Goal: Information Seeking & Learning: Learn about a topic

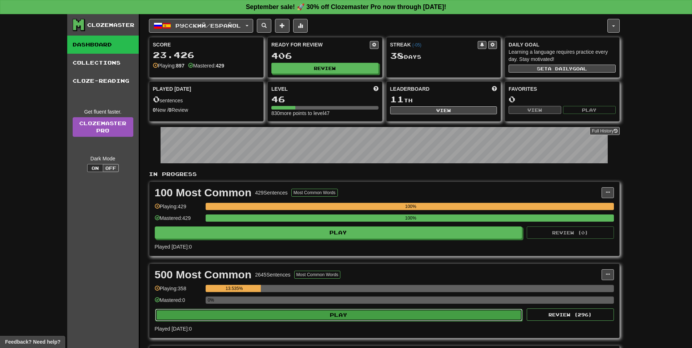
click at [325, 317] on button "Play" at bounding box center [338, 315] width 367 height 12
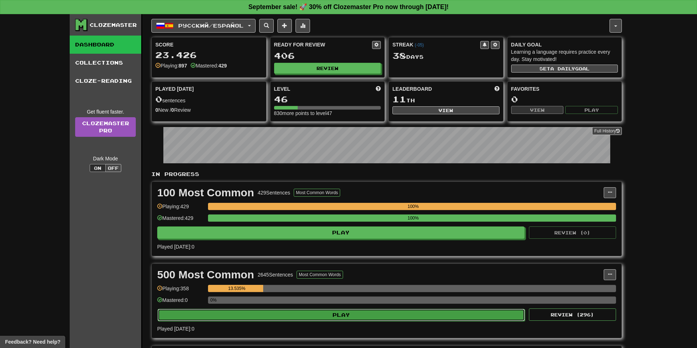
select select "**"
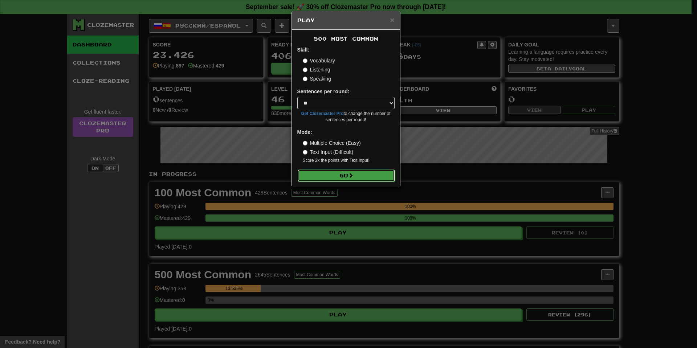
click at [337, 178] on button "Go" at bounding box center [346, 176] width 97 height 12
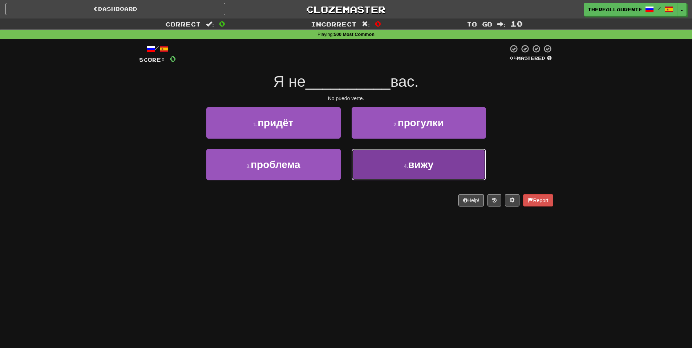
click at [413, 162] on span "вижу" at bounding box center [420, 164] width 25 height 11
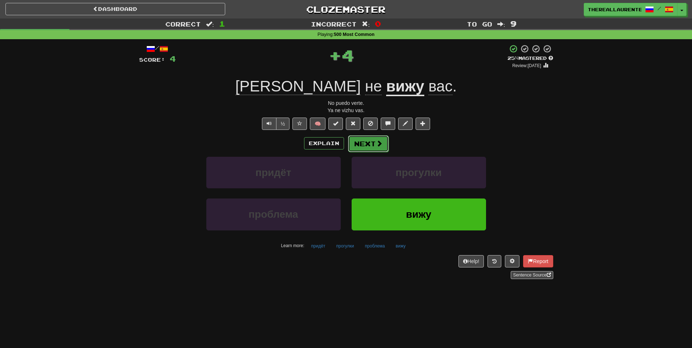
click at [366, 145] on button "Next" at bounding box center [368, 143] width 41 height 17
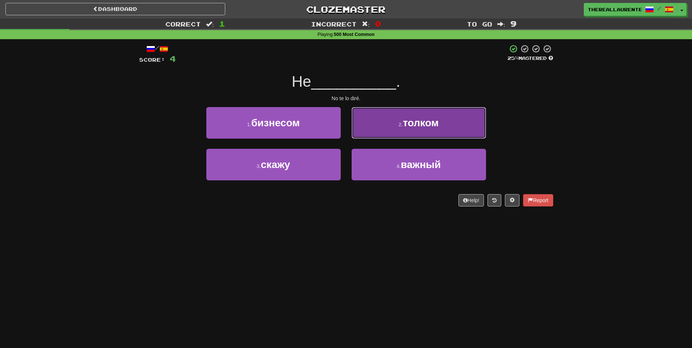
click at [421, 138] on button "2 . толком" at bounding box center [419, 123] width 134 height 32
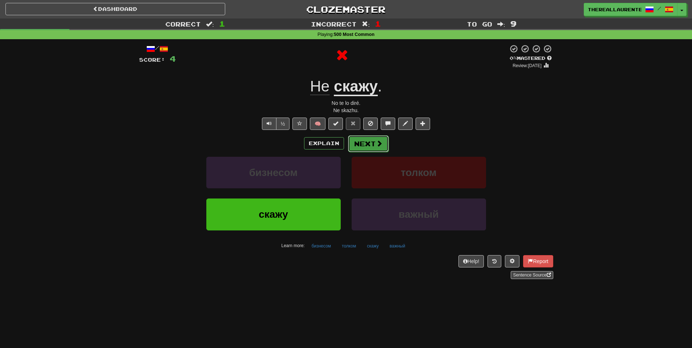
click at [366, 149] on button "Next" at bounding box center [368, 143] width 41 height 17
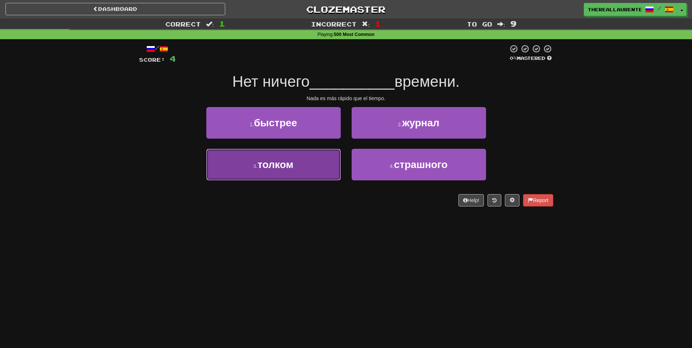
click at [274, 167] on span "толком" at bounding box center [275, 164] width 36 height 11
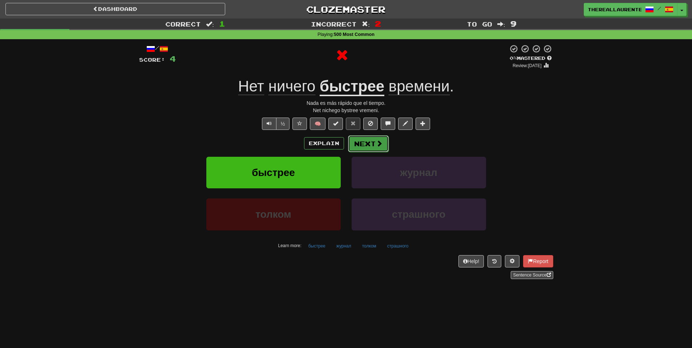
click at [367, 143] on button "Next" at bounding box center [368, 143] width 41 height 17
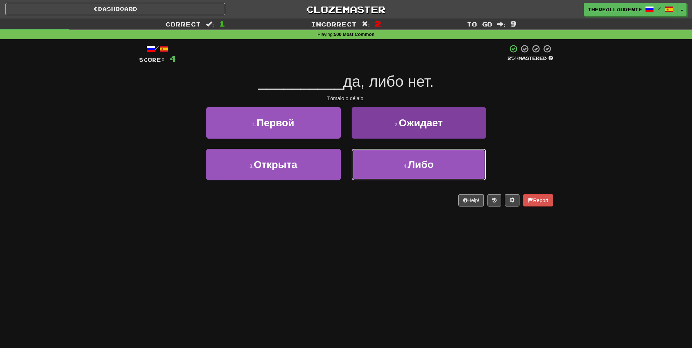
click at [401, 161] on button "4 . Либо" at bounding box center [419, 165] width 134 height 32
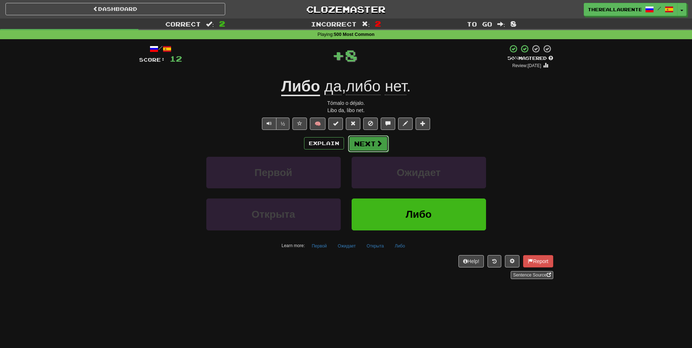
click at [380, 147] on span at bounding box center [379, 143] width 7 height 7
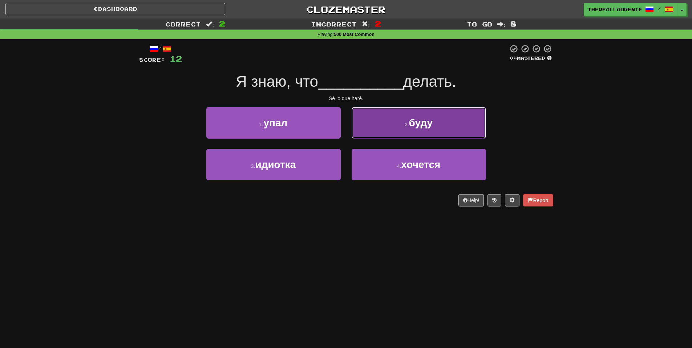
click at [408, 125] on small "2 ." at bounding box center [407, 125] width 4 height 6
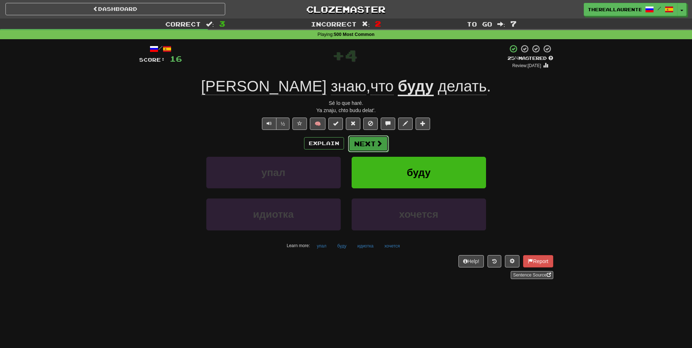
click at [363, 144] on button "Next" at bounding box center [368, 143] width 41 height 17
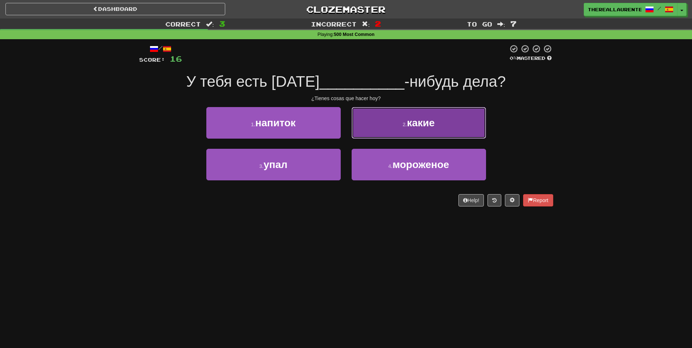
click at [387, 138] on button "2 . какие" at bounding box center [419, 123] width 134 height 32
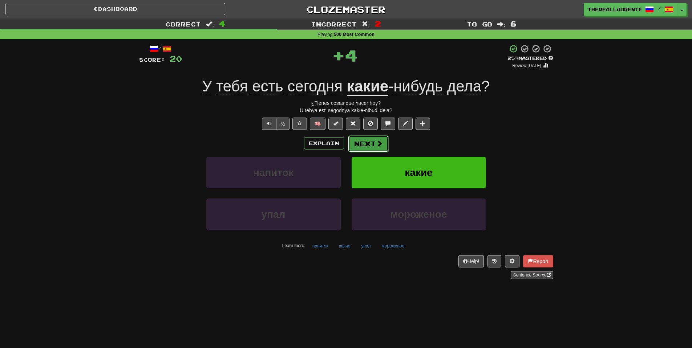
click at [373, 143] on button "Next" at bounding box center [368, 143] width 41 height 17
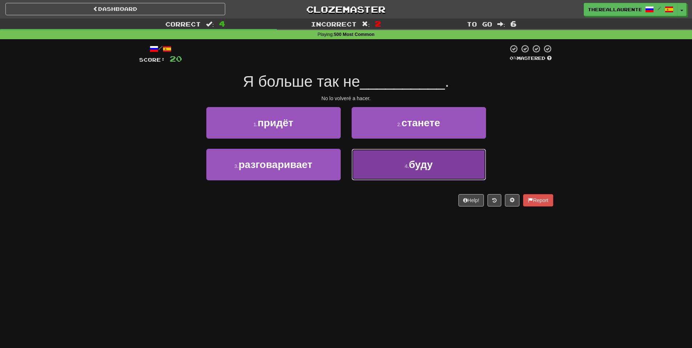
click at [393, 170] on button "4 . буду" at bounding box center [419, 165] width 134 height 32
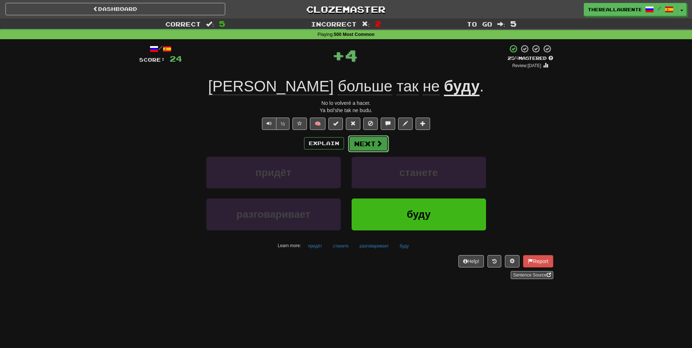
click at [366, 144] on button "Next" at bounding box center [368, 143] width 41 height 17
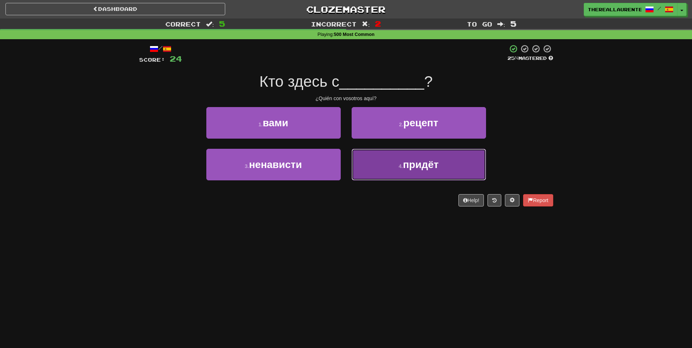
click at [399, 169] on small "4 ." at bounding box center [401, 166] width 4 height 6
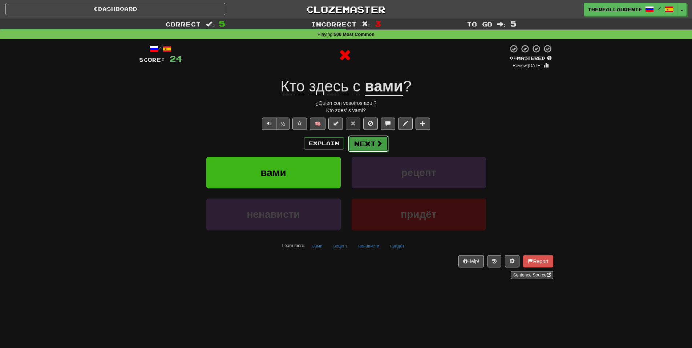
click at [369, 142] on button "Next" at bounding box center [368, 143] width 41 height 17
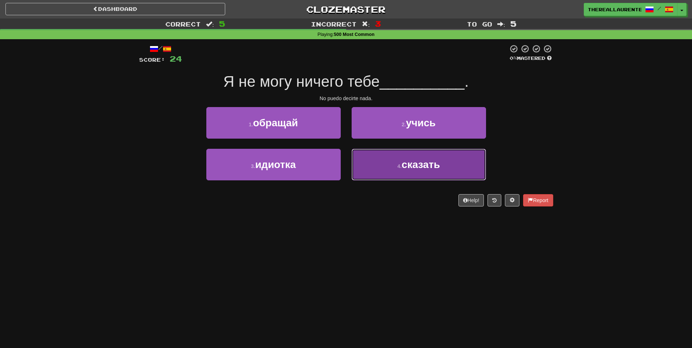
click at [359, 176] on button "4 . сказать" at bounding box center [419, 165] width 134 height 32
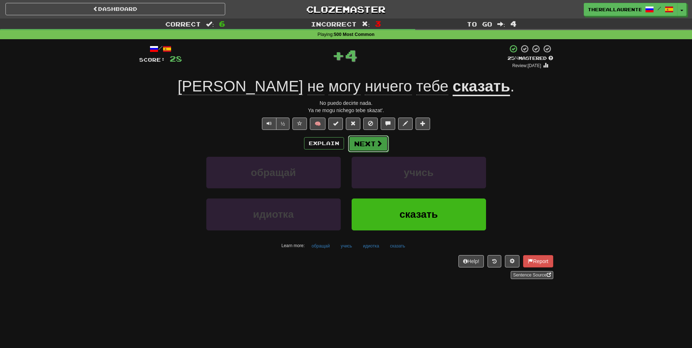
click at [370, 149] on button "Next" at bounding box center [368, 143] width 41 height 17
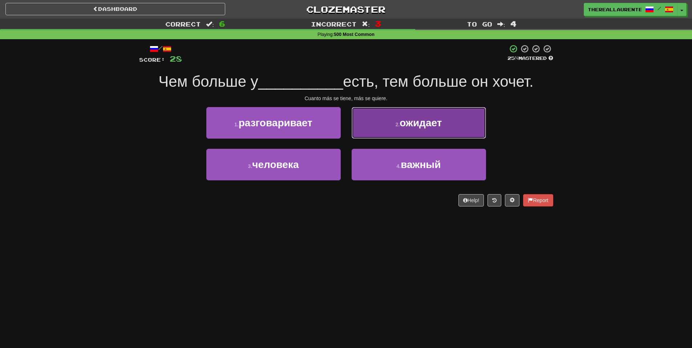
click at [405, 127] on span "ожидает" at bounding box center [420, 122] width 42 height 11
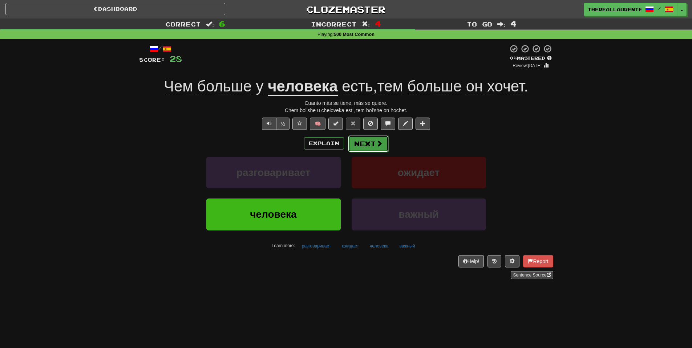
click at [366, 146] on button "Next" at bounding box center [368, 143] width 41 height 17
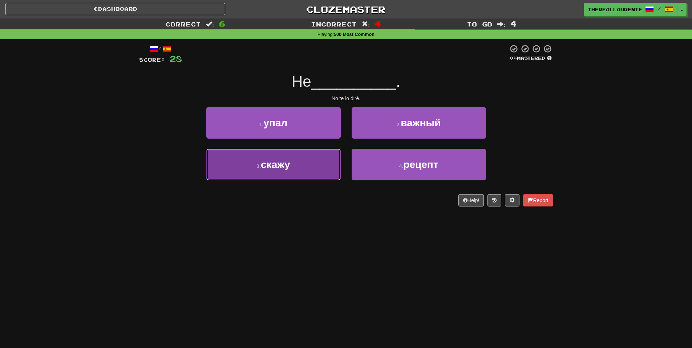
click at [283, 170] on span "скажу" at bounding box center [275, 164] width 29 height 11
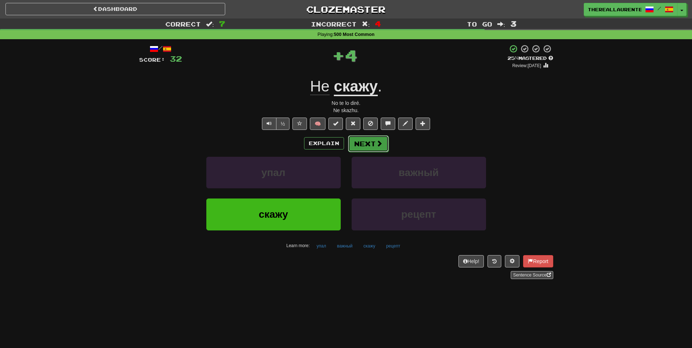
click at [371, 145] on button "Next" at bounding box center [368, 143] width 41 height 17
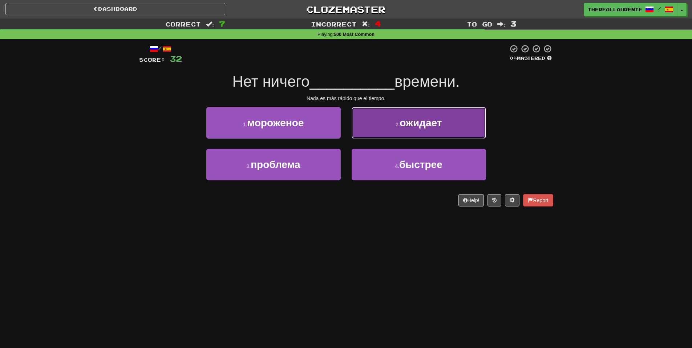
click at [421, 120] on span "ожидает" at bounding box center [420, 122] width 42 height 11
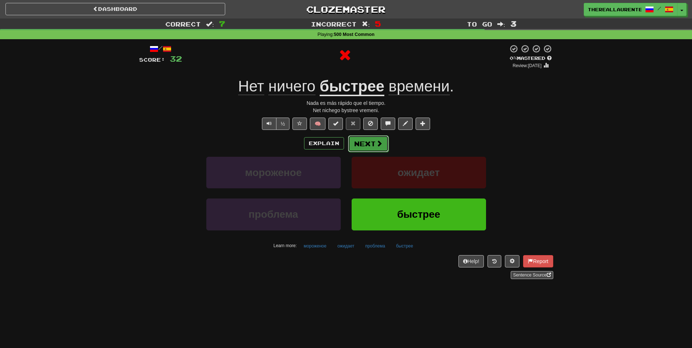
click at [368, 142] on button "Next" at bounding box center [368, 143] width 41 height 17
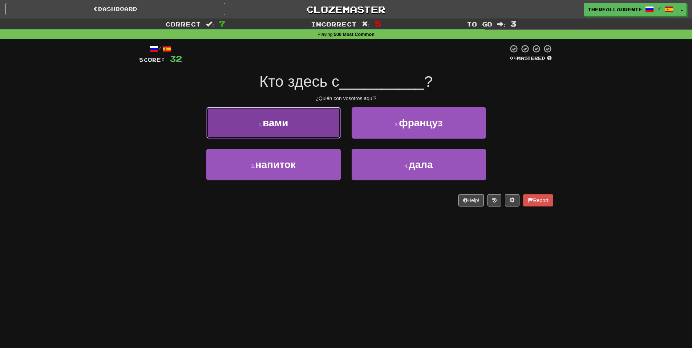
click at [318, 129] on button "1 . вами" at bounding box center [273, 123] width 134 height 32
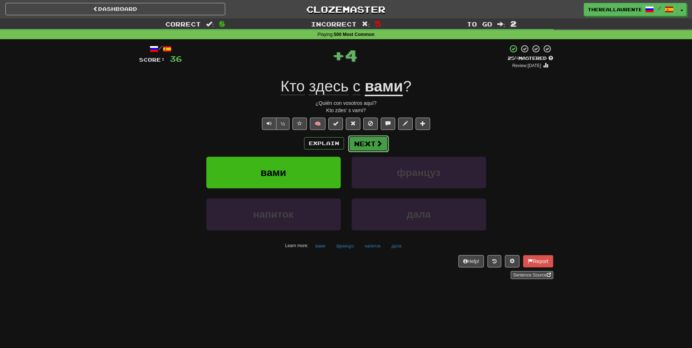
click at [379, 147] on span at bounding box center [379, 143] width 7 height 7
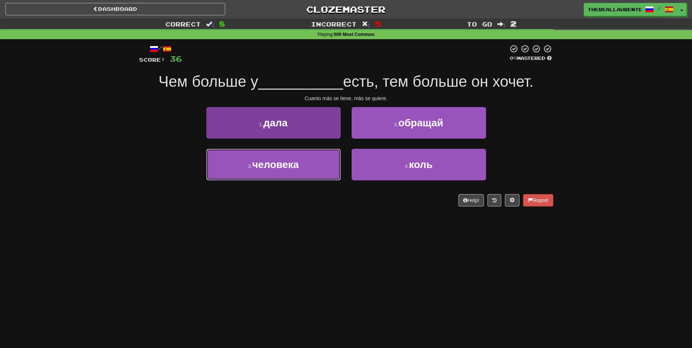
drag, startPoint x: 285, startPoint y: 168, endPoint x: 332, endPoint y: 161, distance: 47.9
click at [284, 168] on span "человека" at bounding box center [275, 164] width 46 height 11
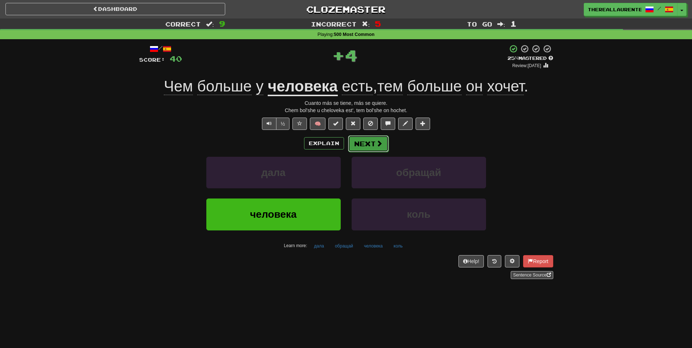
click at [363, 146] on button "Next" at bounding box center [368, 143] width 41 height 17
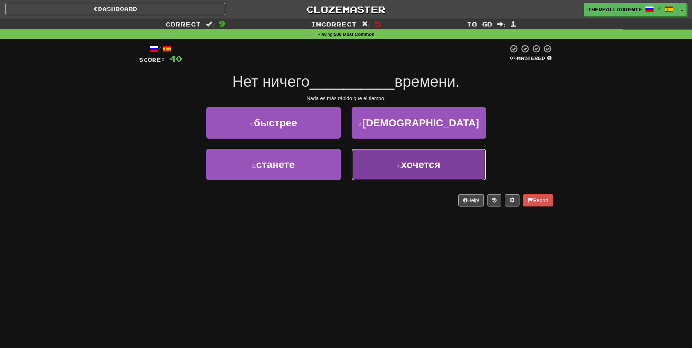
click at [402, 164] on span "хочется" at bounding box center [420, 164] width 39 height 11
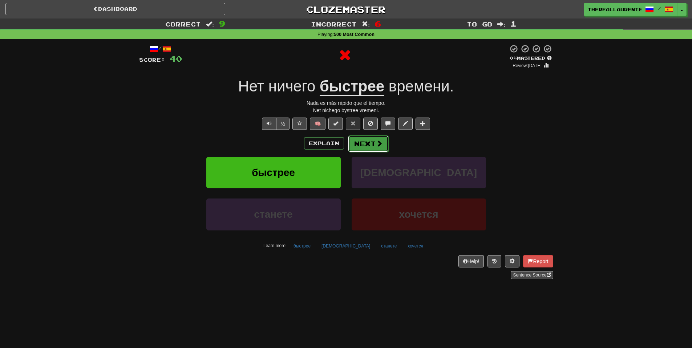
click at [372, 150] on button "Next" at bounding box center [368, 143] width 41 height 17
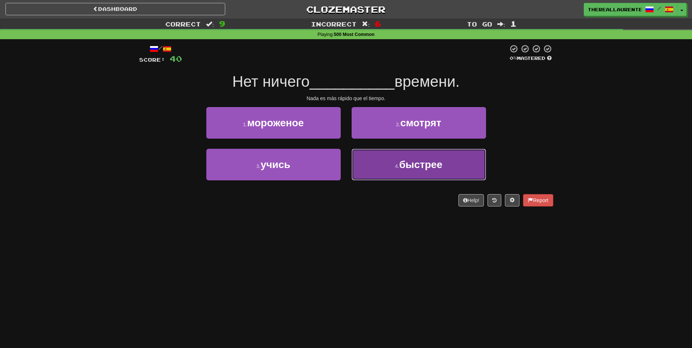
drag, startPoint x: 419, startPoint y: 163, endPoint x: 411, endPoint y: 163, distance: 8.7
click at [420, 163] on span "быстрее" at bounding box center [420, 164] width 43 height 11
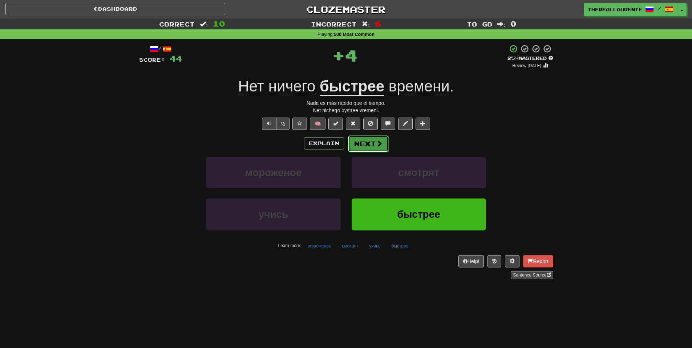
click at [374, 147] on button "Next" at bounding box center [368, 143] width 41 height 17
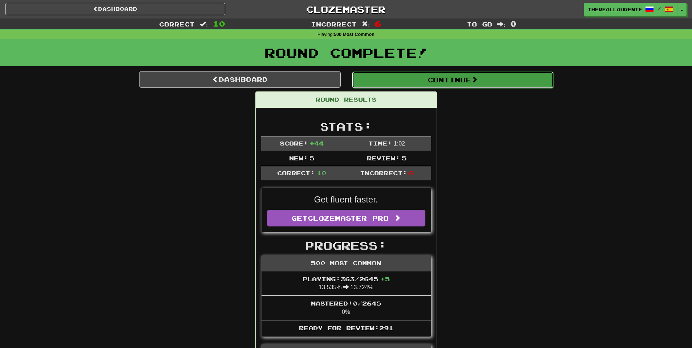
click at [433, 79] on button "Continue" at bounding box center [453, 80] width 202 height 17
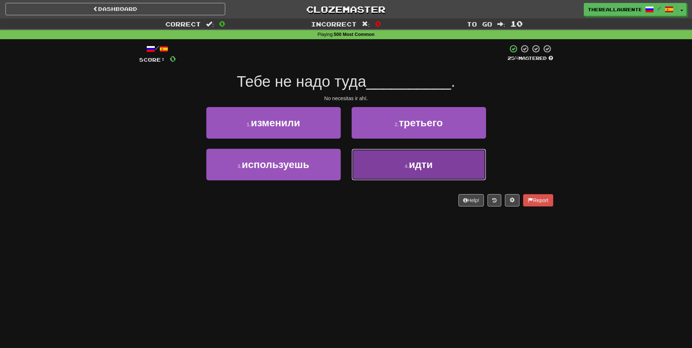
click at [395, 165] on button "4 . идти" at bounding box center [419, 165] width 134 height 32
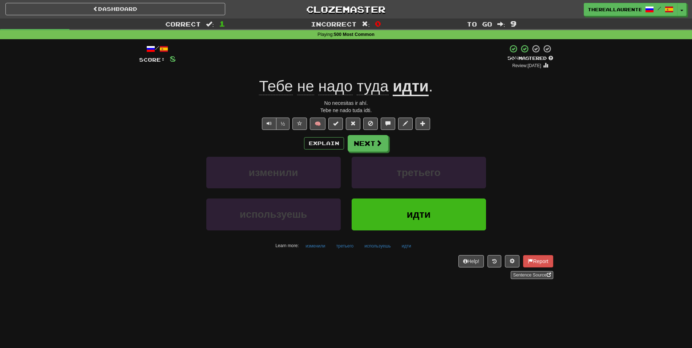
click at [375, 154] on div "Explain Next изменили третьего используешь идти Learn more: изменили третьего и…" at bounding box center [346, 193] width 414 height 117
click at [375, 149] on button "Next" at bounding box center [368, 143] width 41 height 17
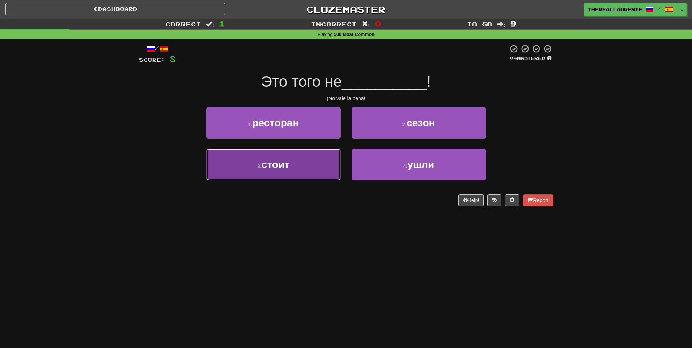
click at [302, 175] on button "3 . стоит" at bounding box center [273, 165] width 134 height 32
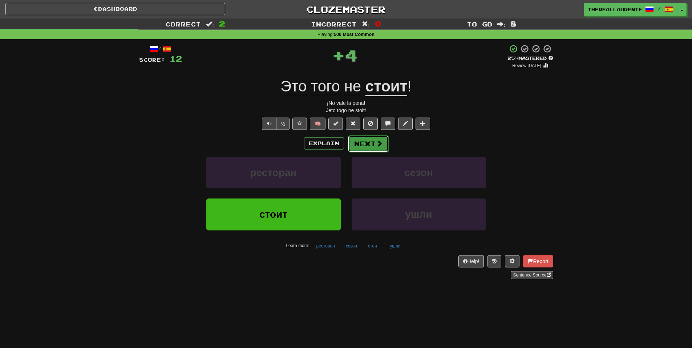
click at [369, 145] on button "Next" at bounding box center [368, 143] width 41 height 17
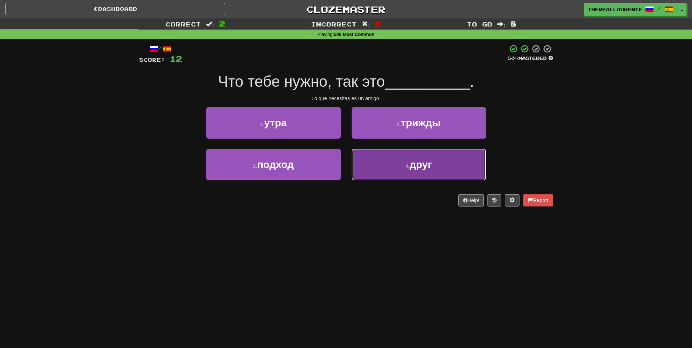
click at [406, 175] on button "4 . друг" at bounding box center [419, 165] width 134 height 32
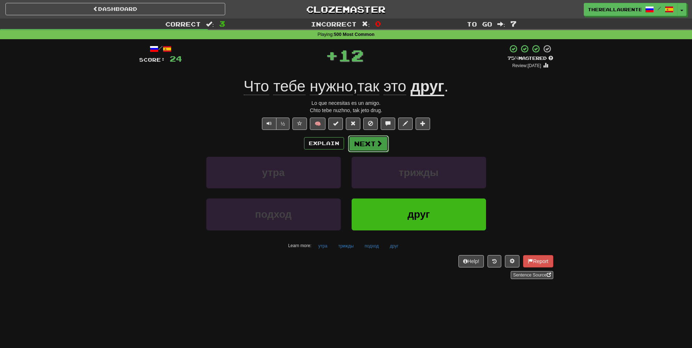
click at [376, 145] on span at bounding box center [379, 143] width 7 height 7
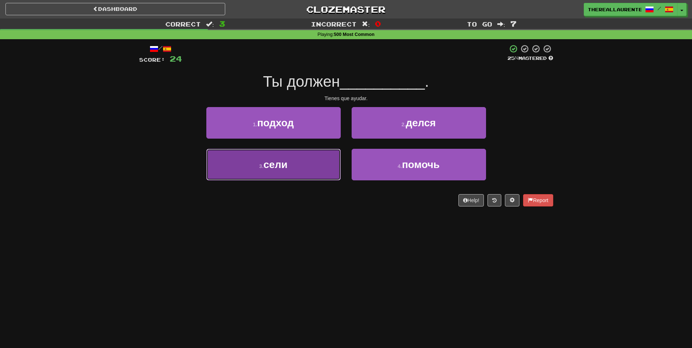
click at [294, 164] on button "3 . сели" at bounding box center [273, 165] width 134 height 32
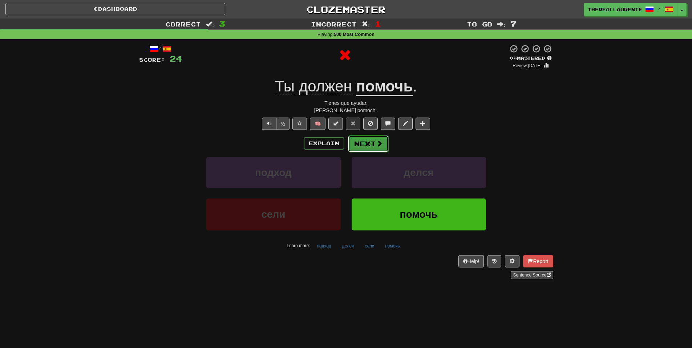
click at [360, 144] on button "Next" at bounding box center [368, 143] width 41 height 17
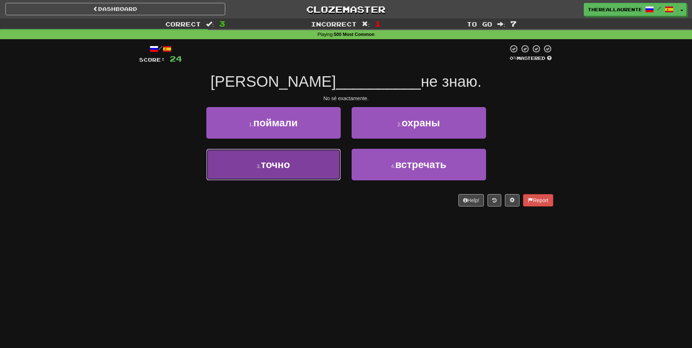
click at [295, 167] on button "3 . точно" at bounding box center [273, 165] width 134 height 32
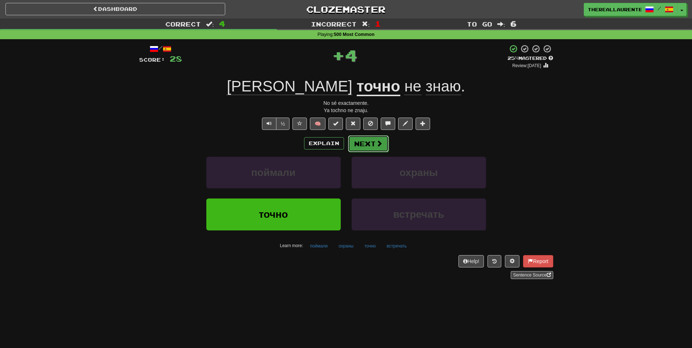
click at [360, 142] on button "Next" at bounding box center [368, 143] width 41 height 17
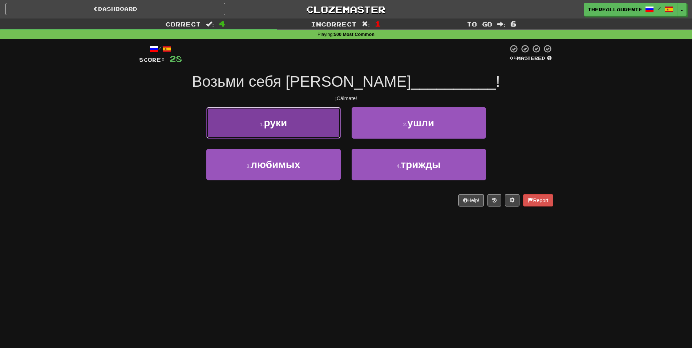
click at [301, 131] on button "1 . руки" at bounding box center [273, 123] width 134 height 32
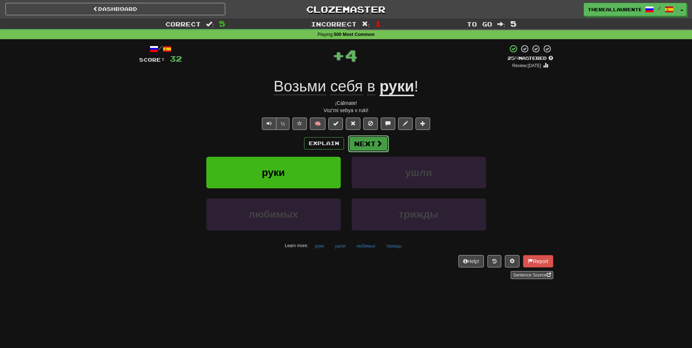
click at [378, 147] on span at bounding box center [379, 143] width 7 height 7
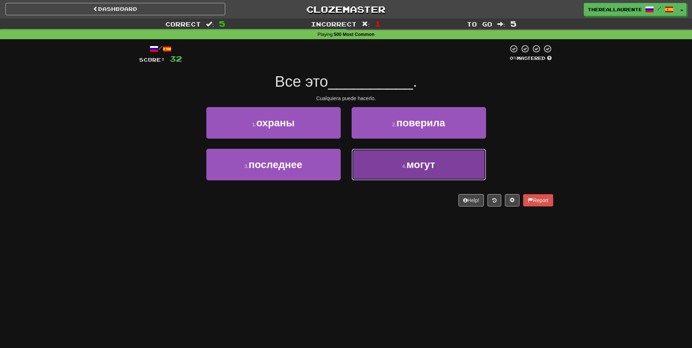
click at [381, 157] on button "4 . могут" at bounding box center [419, 165] width 134 height 32
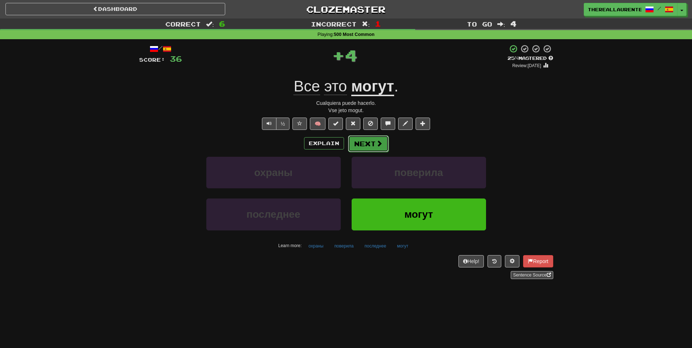
click at [367, 142] on button "Next" at bounding box center [368, 143] width 41 height 17
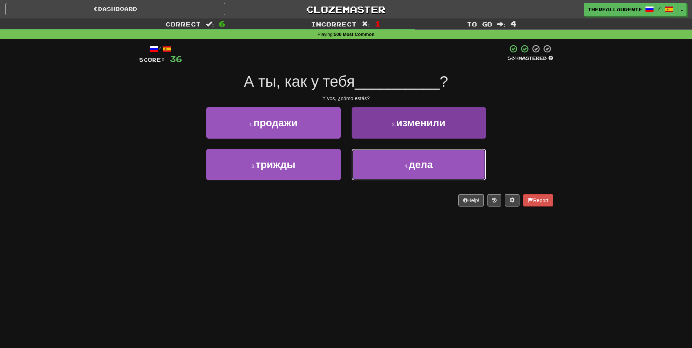
click at [365, 160] on button "4 . дела" at bounding box center [419, 165] width 134 height 32
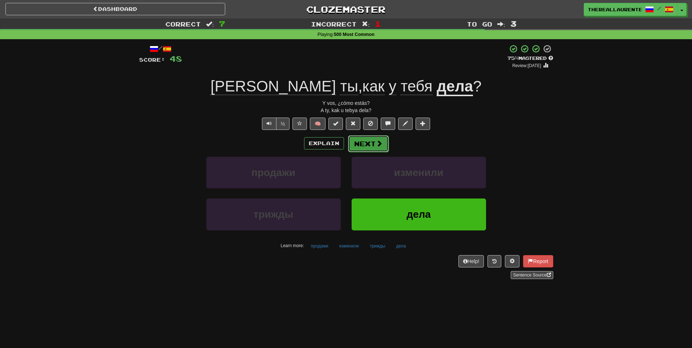
click at [373, 145] on button "Next" at bounding box center [368, 143] width 41 height 17
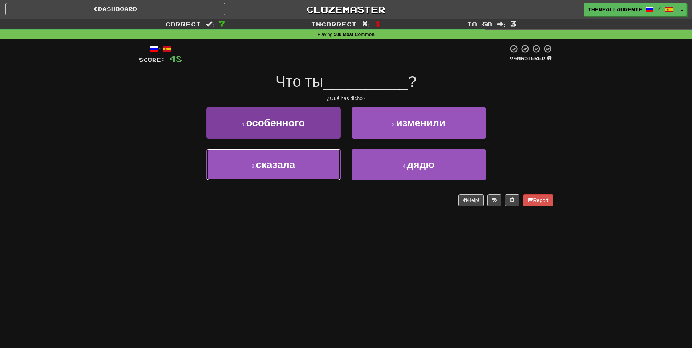
drag, startPoint x: 285, startPoint y: 171, endPoint x: 301, endPoint y: 167, distance: 16.0
click at [285, 170] on span "сказала" at bounding box center [275, 164] width 39 height 11
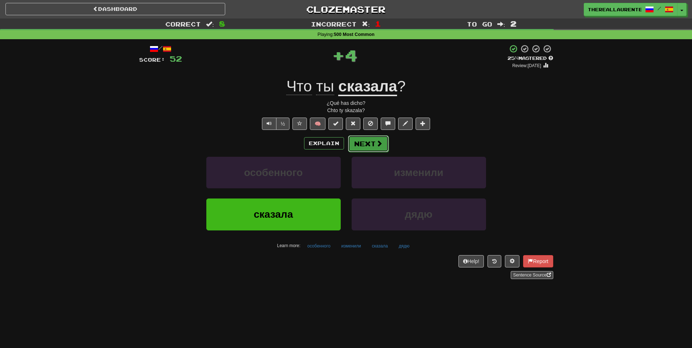
click at [365, 151] on button "Next" at bounding box center [368, 143] width 41 height 17
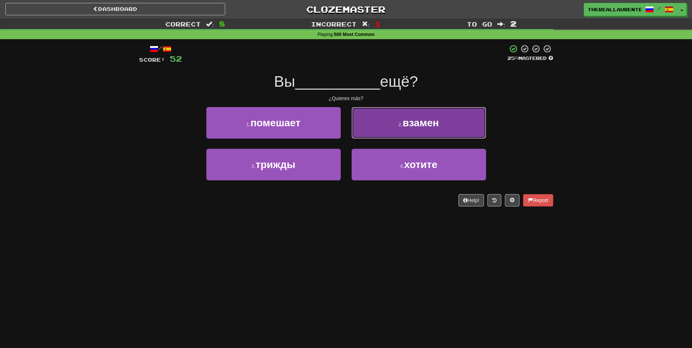
drag, startPoint x: 402, startPoint y: 123, endPoint x: 396, endPoint y: 128, distance: 7.5
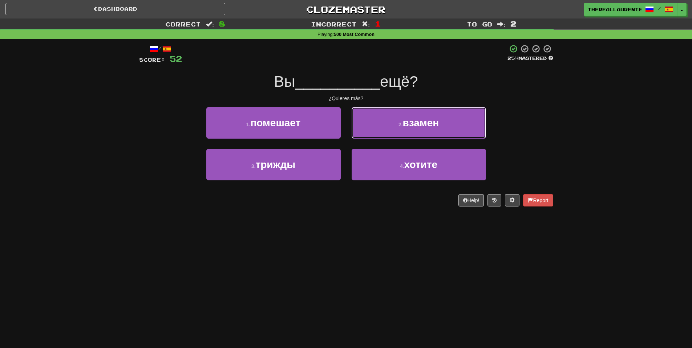
click at [403, 124] on span "взамен" at bounding box center [421, 122] width 36 height 11
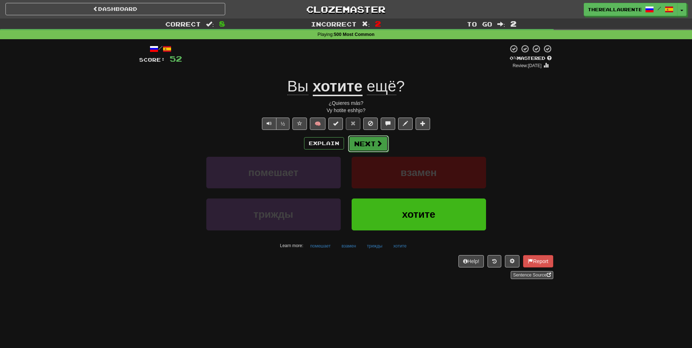
click at [370, 150] on button "Next" at bounding box center [368, 143] width 41 height 17
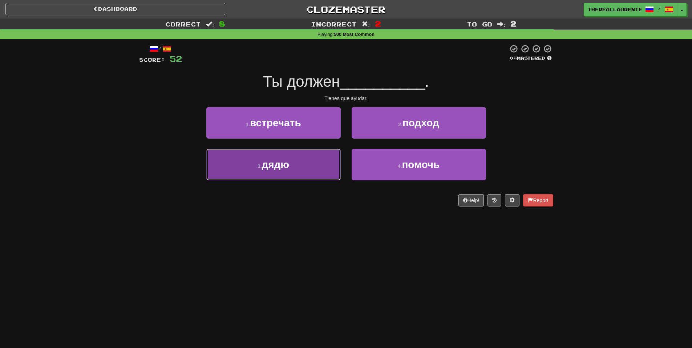
click at [300, 163] on button "3 . дядю" at bounding box center [273, 165] width 134 height 32
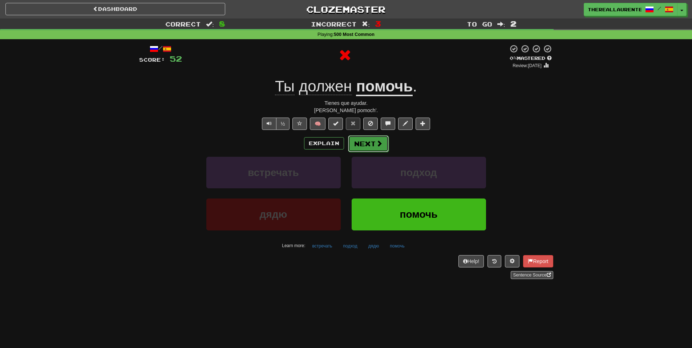
click at [365, 139] on button "Next" at bounding box center [368, 143] width 41 height 17
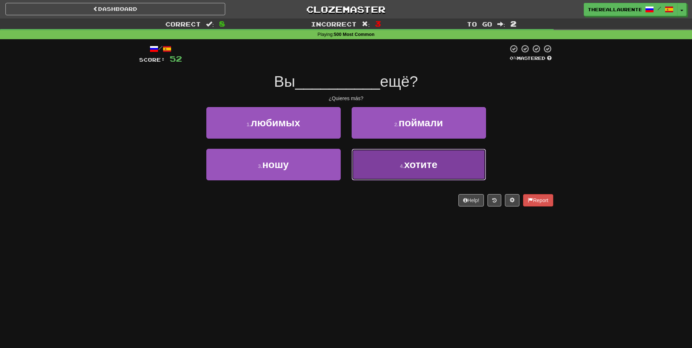
click at [398, 159] on button "4 . хотите" at bounding box center [419, 165] width 134 height 32
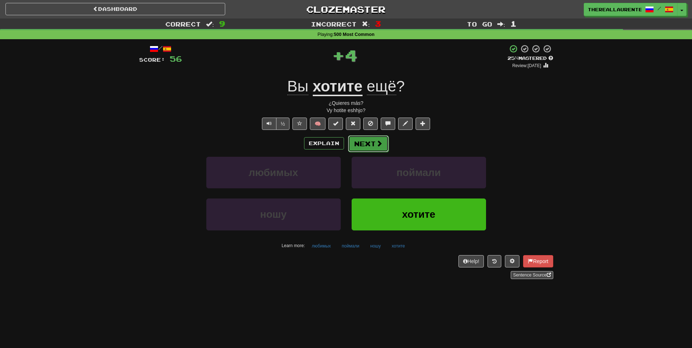
click at [371, 149] on button "Next" at bounding box center [368, 143] width 41 height 17
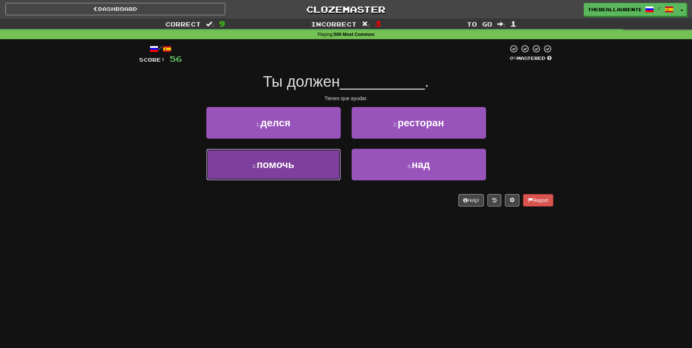
click at [309, 168] on button "3 . помочь" at bounding box center [273, 165] width 134 height 32
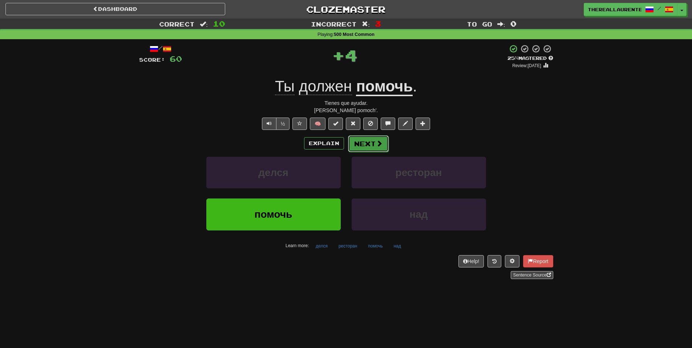
click at [374, 139] on button "Next" at bounding box center [368, 143] width 41 height 17
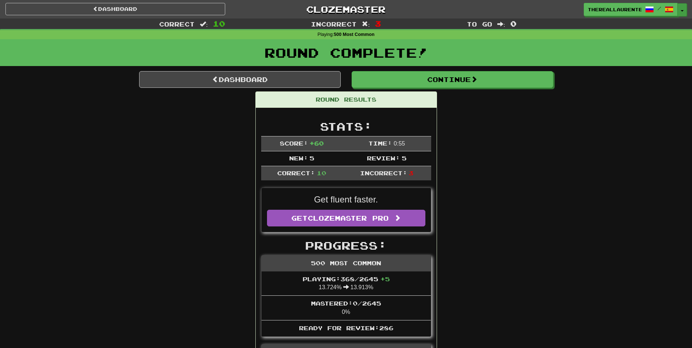
click at [681, 9] on button "Toggle Dropdown" at bounding box center [681, 9] width 9 height 13
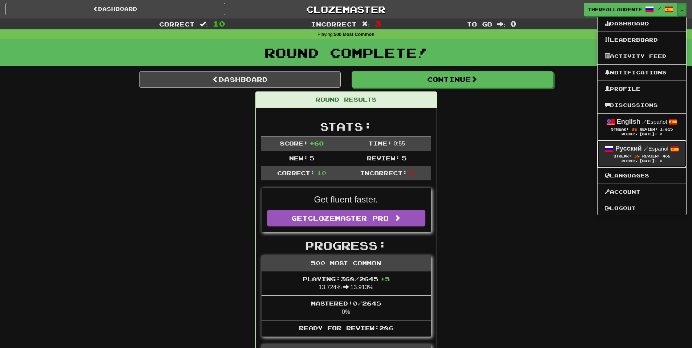
click at [624, 150] on strong "Русский" at bounding box center [628, 148] width 27 height 7
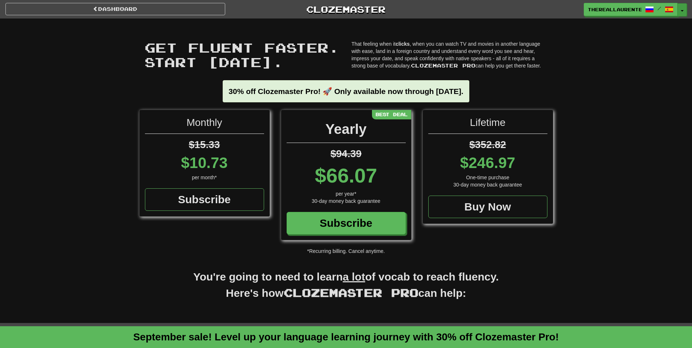
click at [686, 14] on button "Toggle Dropdown" at bounding box center [681, 9] width 9 height 13
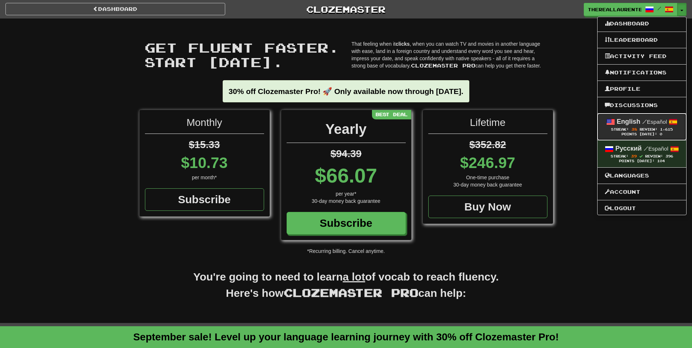
click at [617, 118] on strong "English" at bounding box center [629, 121] width 24 height 7
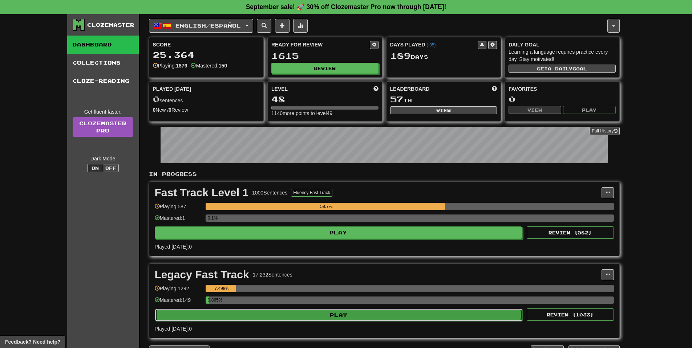
click at [291, 311] on button "Play" at bounding box center [338, 315] width 367 height 12
select select "**"
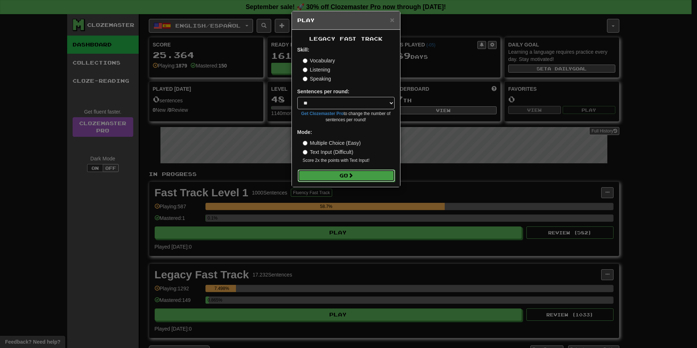
click at [319, 174] on button "Go" at bounding box center [346, 176] width 97 height 12
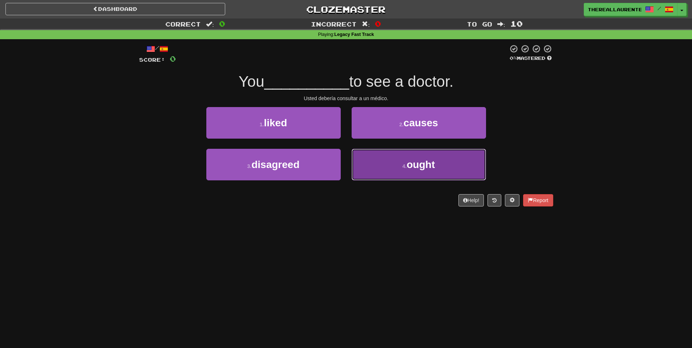
click at [420, 161] on span "ought" at bounding box center [420, 164] width 28 height 11
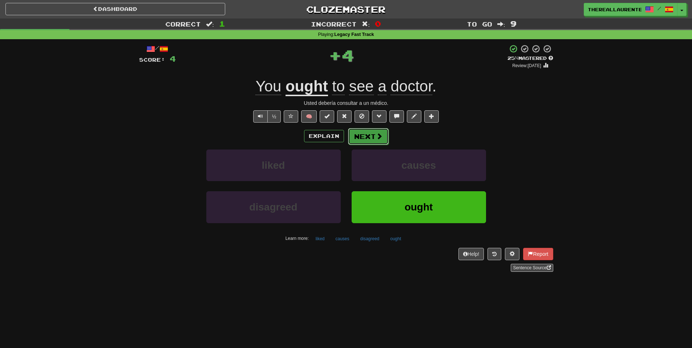
click at [376, 138] on span at bounding box center [379, 136] width 7 height 7
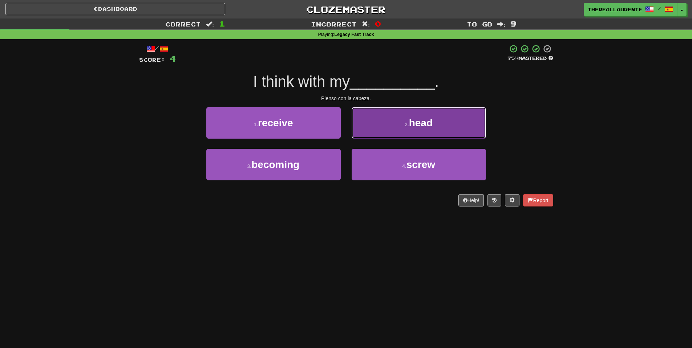
click at [441, 108] on button "2 . head" at bounding box center [419, 123] width 134 height 32
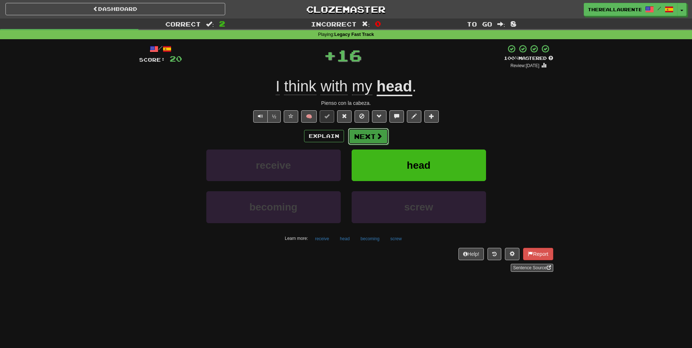
click at [372, 134] on button "Next" at bounding box center [368, 136] width 41 height 17
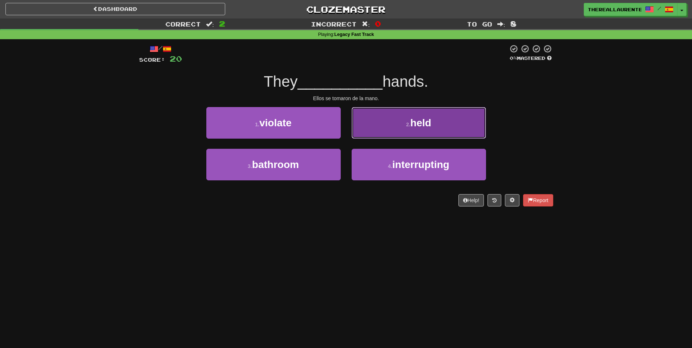
click at [402, 129] on button "2 . held" at bounding box center [419, 123] width 134 height 32
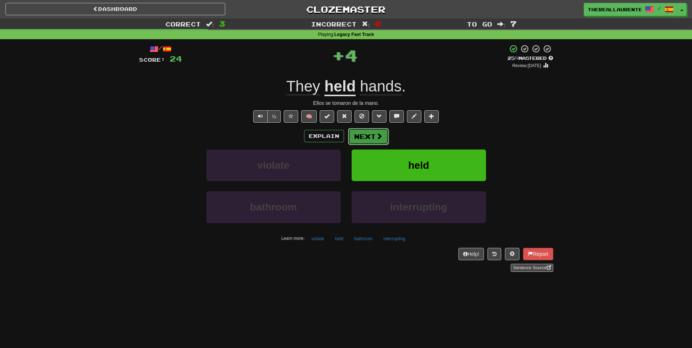
click at [362, 134] on button "Next" at bounding box center [368, 136] width 41 height 17
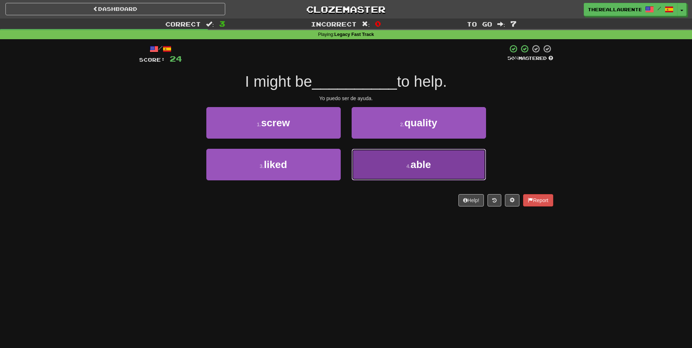
click at [392, 166] on button "4 . able" at bounding box center [419, 165] width 134 height 32
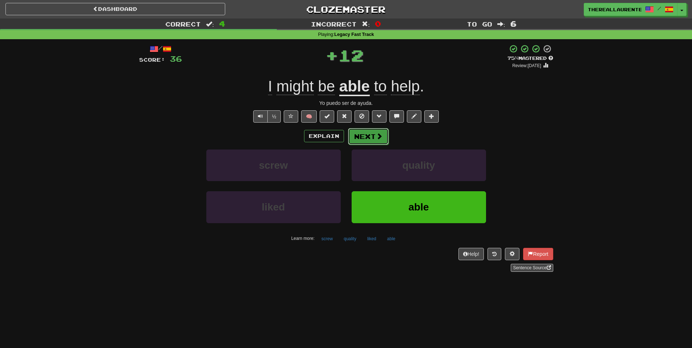
click at [370, 134] on button "Next" at bounding box center [368, 136] width 41 height 17
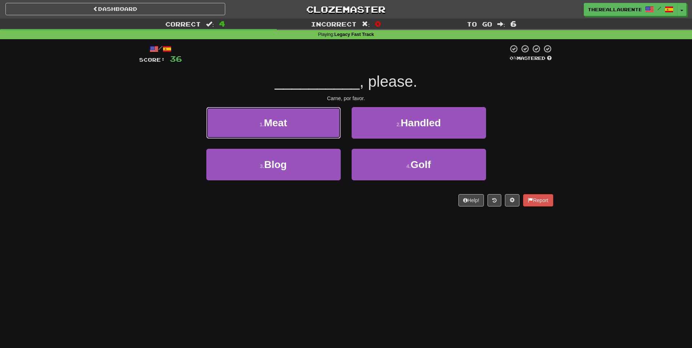
drag, startPoint x: 284, startPoint y: 123, endPoint x: 317, endPoint y: 125, distance: 32.8
click at [285, 123] on span "Meat" at bounding box center [275, 122] width 23 height 11
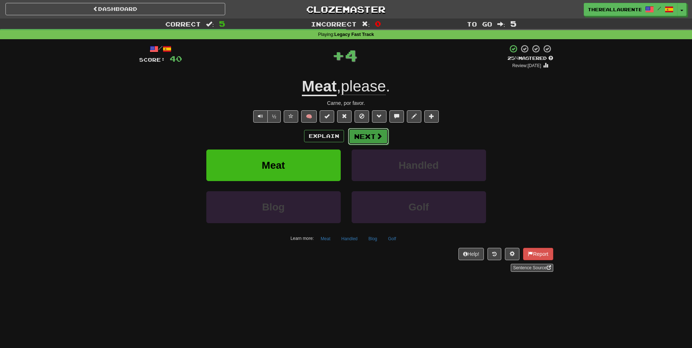
click at [371, 141] on button "Next" at bounding box center [368, 136] width 41 height 17
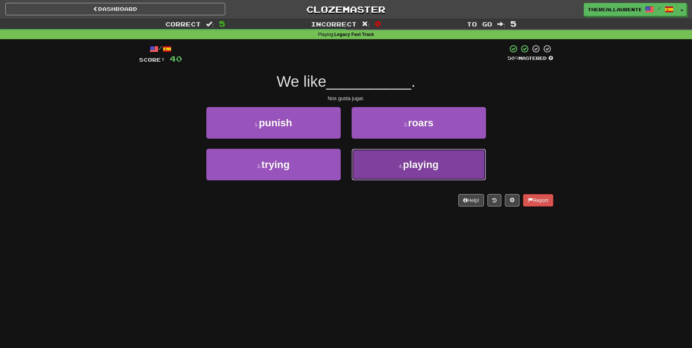
click at [379, 165] on button "4 . playing" at bounding box center [419, 165] width 134 height 32
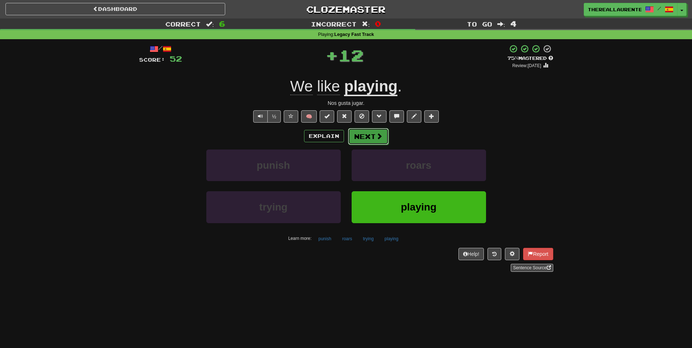
click at [362, 138] on button "Next" at bounding box center [368, 136] width 41 height 17
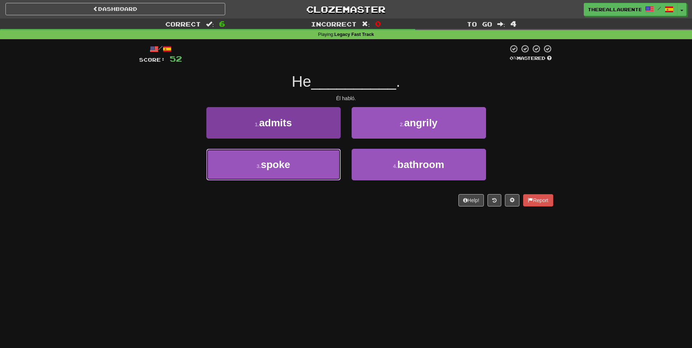
click at [298, 162] on button "3 . spoke" at bounding box center [273, 165] width 134 height 32
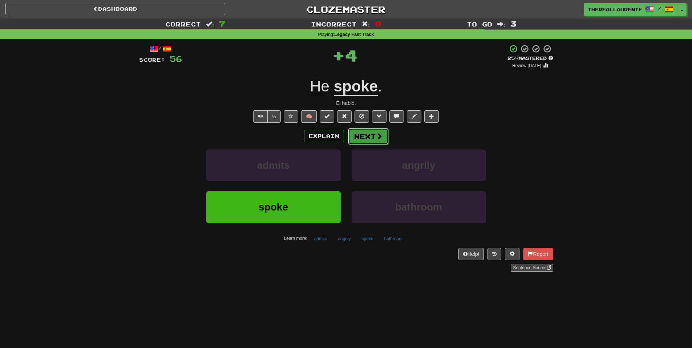
click at [363, 137] on button "Next" at bounding box center [368, 136] width 41 height 17
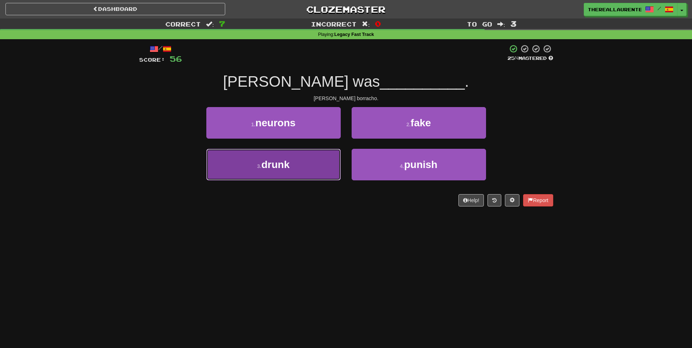
click at [299, 159] on button "3 . drunk" at bounding box center [273, 165] width 134 height 32
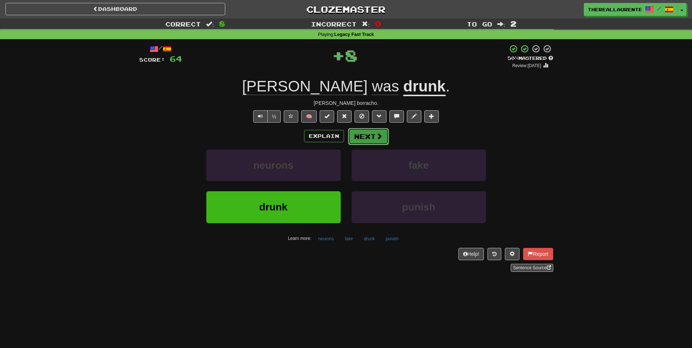
click at [369, 141] on button "Next" at bounding box center [368, 136] width 41 height 17
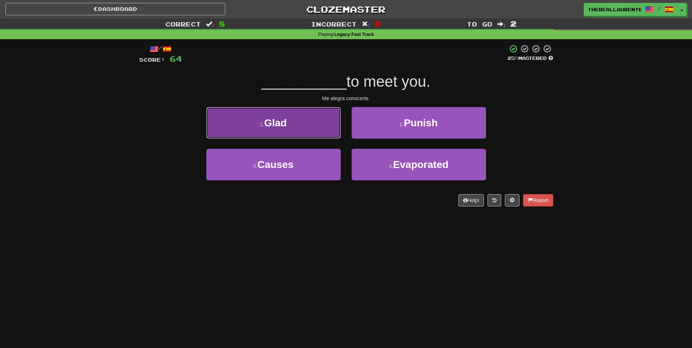
click at [287, 121] on span "Glad" at bounding box center [275, 122] width 23 height 11
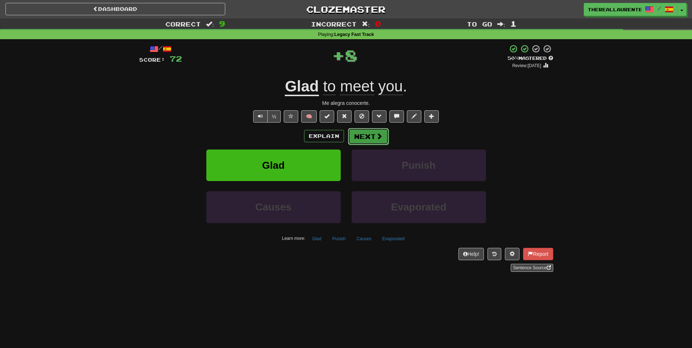
click at [363, 137] on button "Next" at bounding box center [368, 136] width 41 height 17
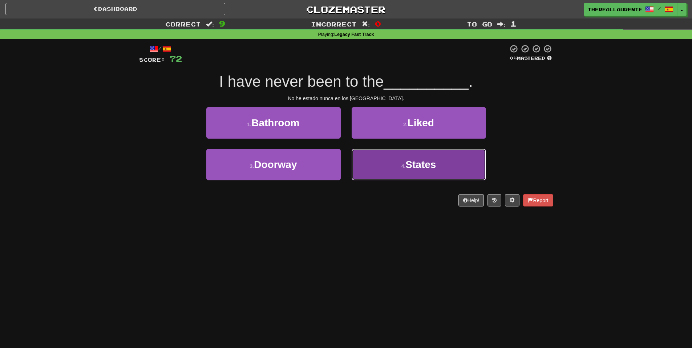
click at [421, 169] on span "States" at bounding box center [420, 164] width 31 height 11
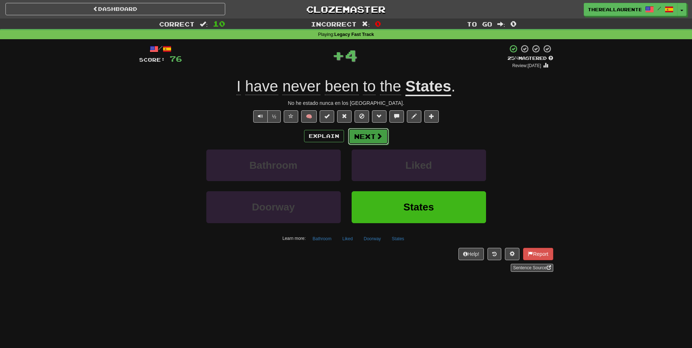
click at [369, 137] on button "Next" at bounding box center [368, 136] width 41 height 17
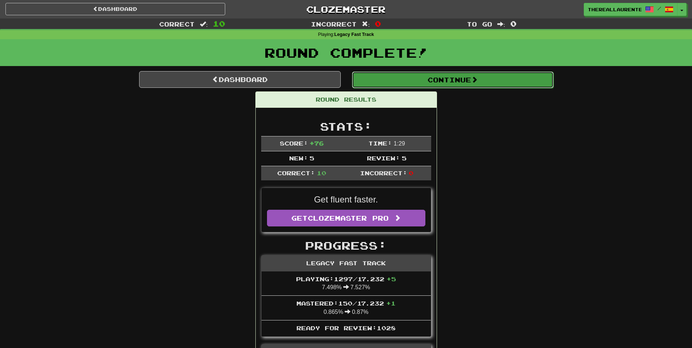
click at [476, 86] on button "Continue" at bounding box center [453, 80] width 202 height 17
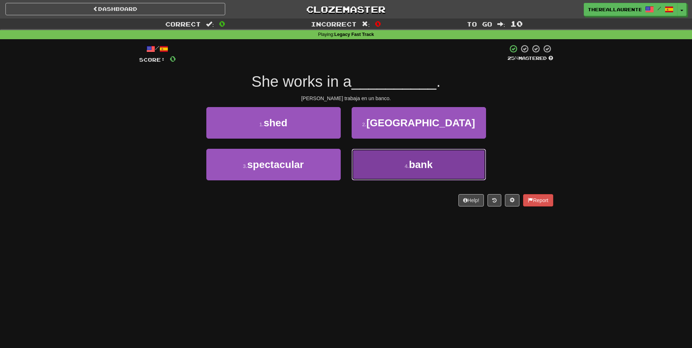
click at [385, 158] on button "4 . bank" at bounding box center [419, 165] width 134 height 32
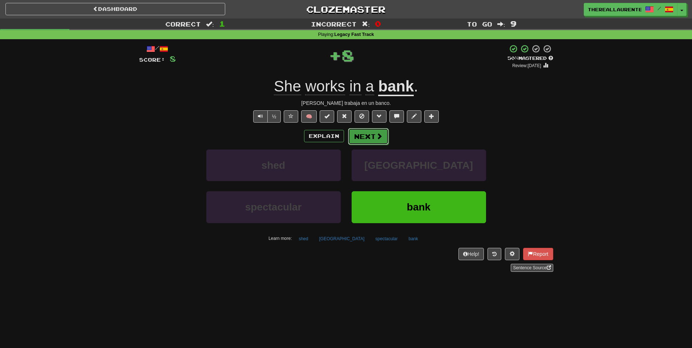
click at [376, 139] on span at bounding box center [379, 136] width 7 height 7
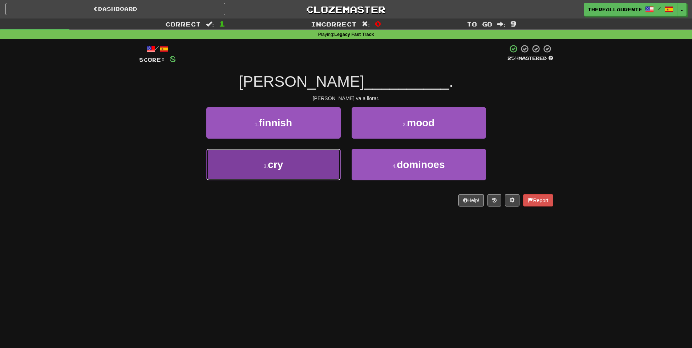
click at [300, 161] on button "3 . cry" at bounding box center [273, 165] width 134 height 32
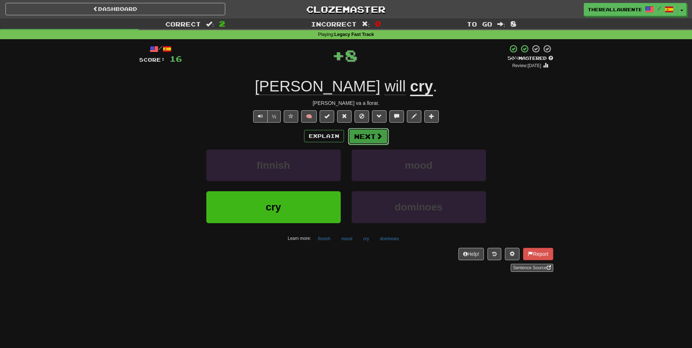
click at [362, 137] on button "Next" at bounding box center [368, 136] width 41 height 17
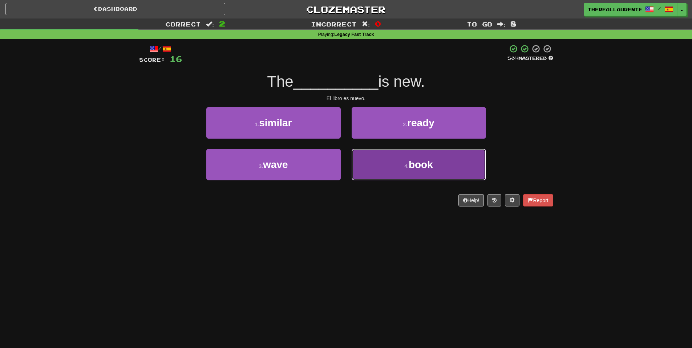
click at [426, 178] on button "4 . book" at bounding box center [419, 165] width 134 height 32
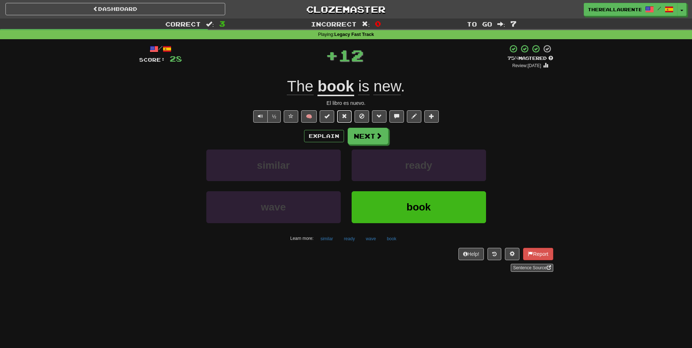
click at [349, 122] on button at bounding box center [344, 116] width 15 height 12
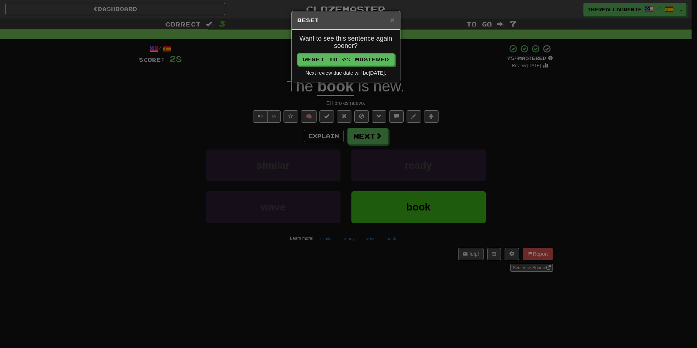
click at [367, 139] on div "× Reset Want to see this sentence again sooner? Reset to 0% Mastered Next revie…" at bounding box center [348, 174] width 697 height 348
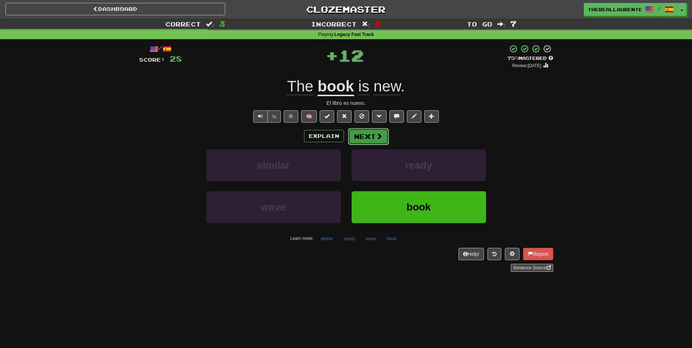
click at [376, 138] on span at bounding box center [379, 136] width 7 height 7
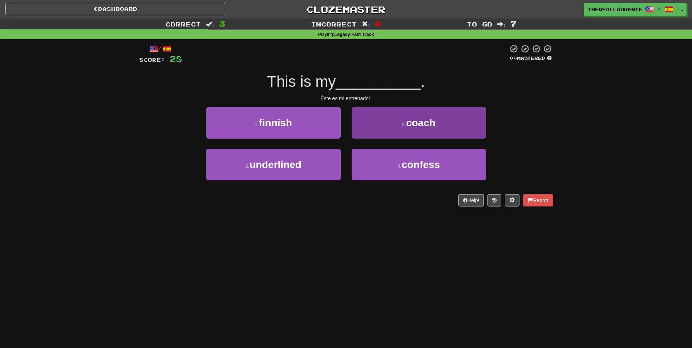
drag, startPoint x: 414, startPoint y: 139, endPoint x: 416, endPoint y: 133, distance: 6.4
click at [414, 139] on div "2 . coach" at bounding box center [418, 128] width 145 height 42
click at [416, 133] on button "2 . coach" at bounding box center [419, 123] width 134 height 32
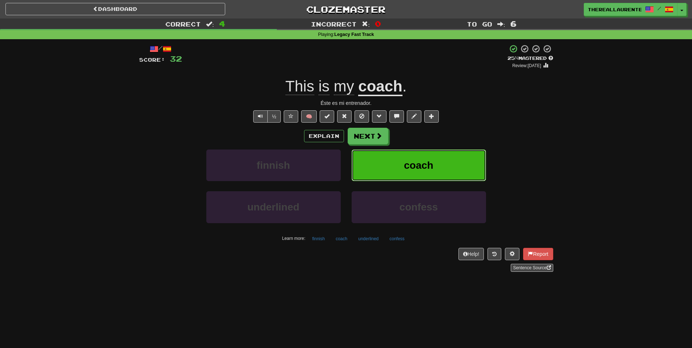
click at [424, 166] on span "coach" at bounding box center [418, 165] width 29 height 11
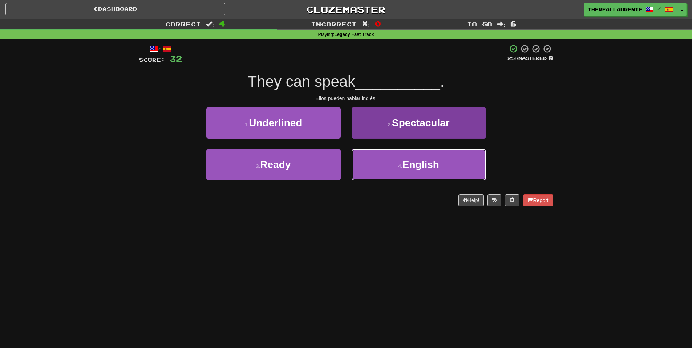
click at [436, 159] on span "English" at bounding box center [420, 164] width 37 height 11
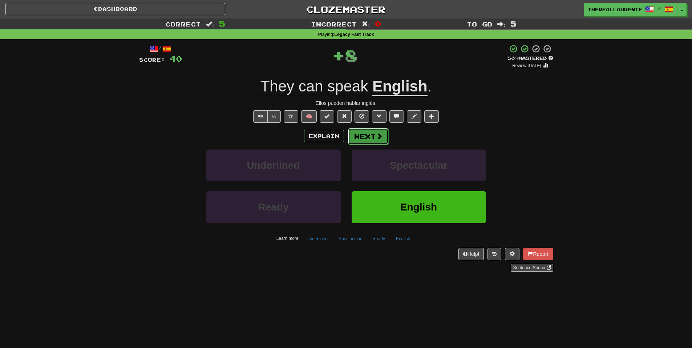
click at [361, 132] on button "Next" at bounding box center [368, 136] width 41 height 17
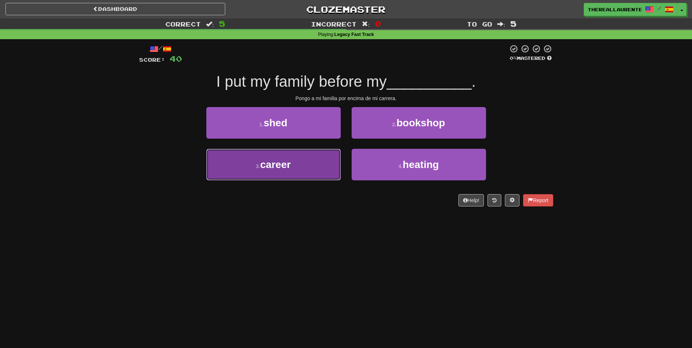
click at [275, 159] on span "career" at bounding box center [275, 164] width 31 height 11
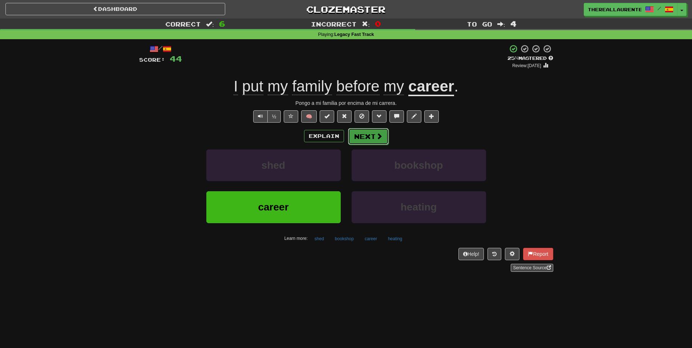
click at [378, 139] on span at bounding box center [379, 136] width 7 height 7
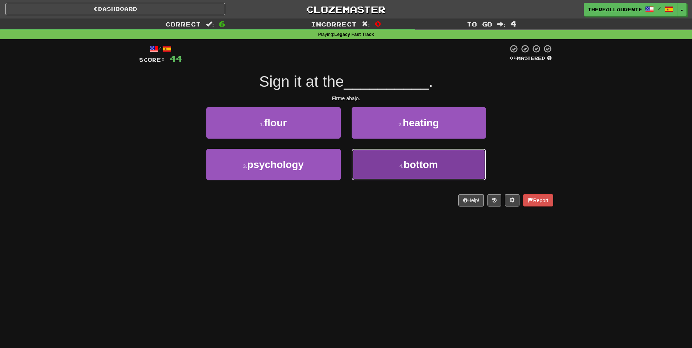
click at [401, 162] on button "4 . bottom" at bounding box center [419, 165] width 134 height 32
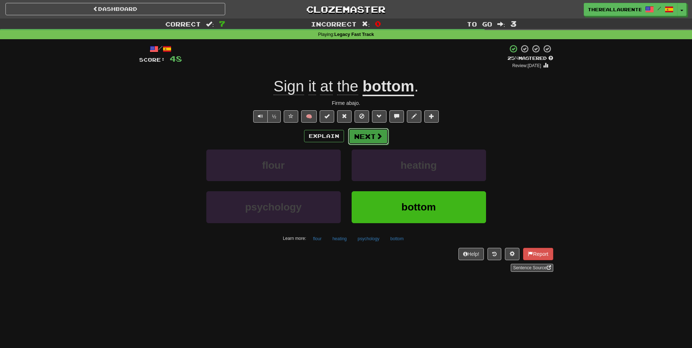
click at [376, 138] on span at bounding box center [379, 136] width 7 height 7
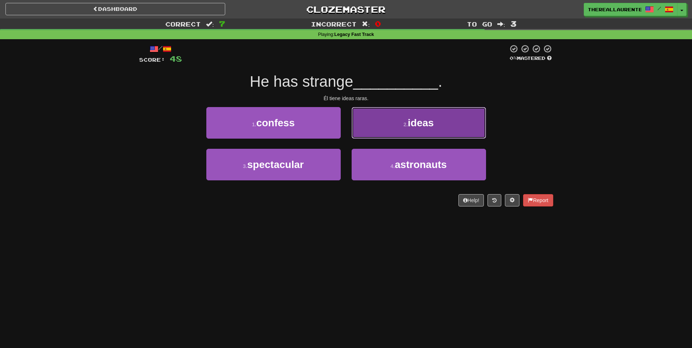
click at [424, 125] on span "ideas" at bounding box center [421, 122] width 26 height 11
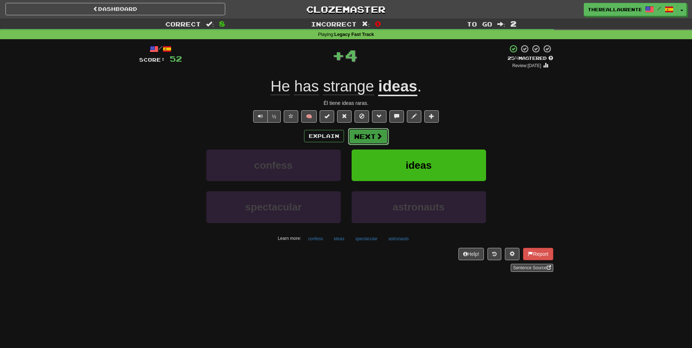
click at [374, 133] on button "Next" at bounding box center [368, 136] width 41 height 17
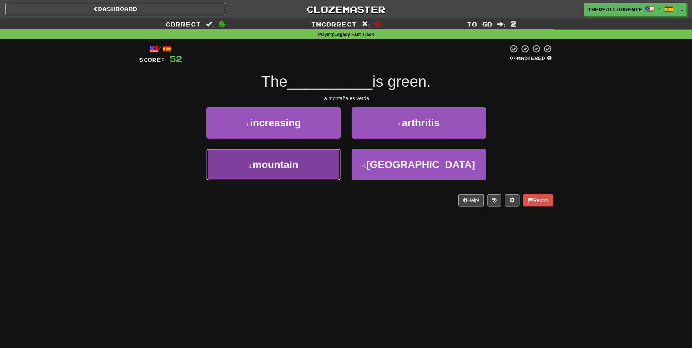
click at [241, 151] on button "3 . mountain" at bounding box center [273, 165] width 134 height 32
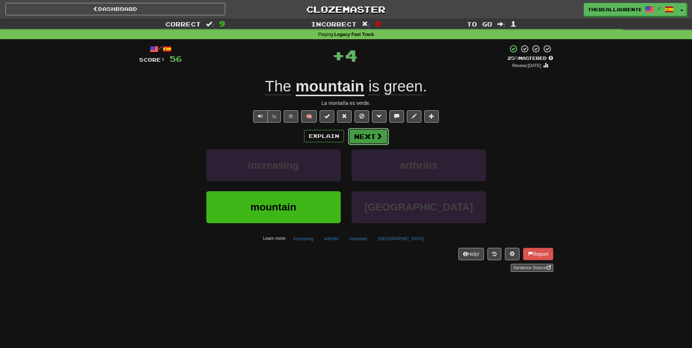
click at [372, 135] on button "Next" at bounding box center [368, 136] width 41 height 17
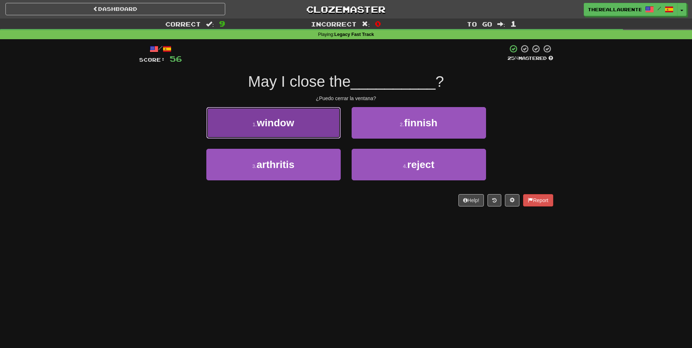
click at [290, 139] on button "1 . window" at bounding box center [273, 123] width 134 height 32
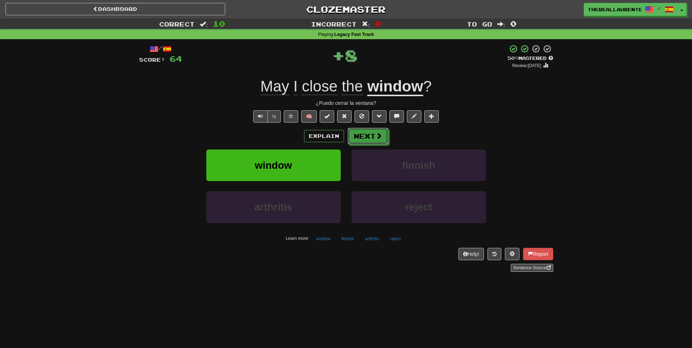
drag, startPoint x: 377, startPoint y: 144, endPoint x: 365, endPoint y: 146, distance: 12.1
click at [377, 144] on button "Next" at bounding box center [368, 136] width 41 height 17
